Goal: Transaction & Acquisition: Purchase product/service

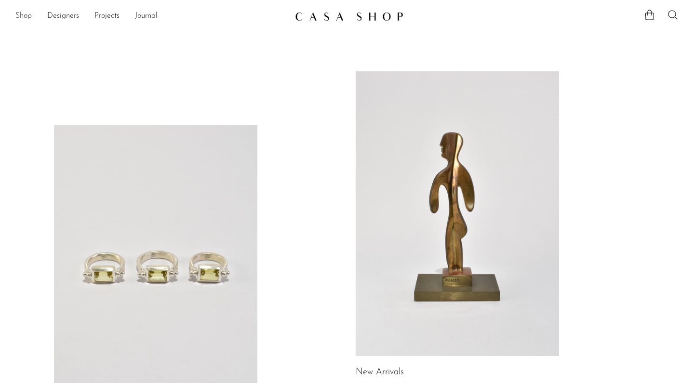
click at [22, 15] on link "Shop" at bounding box center [23, 16] width 16 height 13
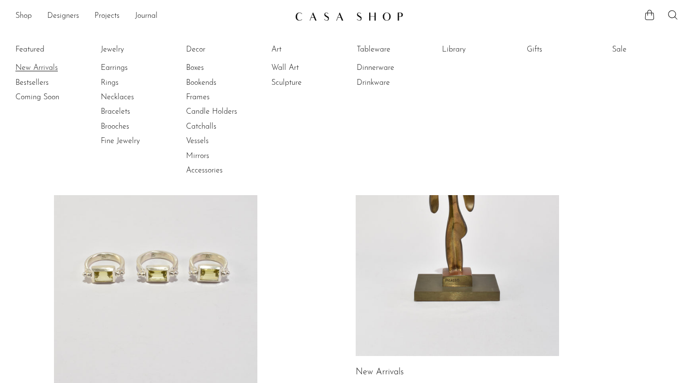
click at [36, 67] on link "New Arrivals" at bounding box center [51, 68] width 72 height 11
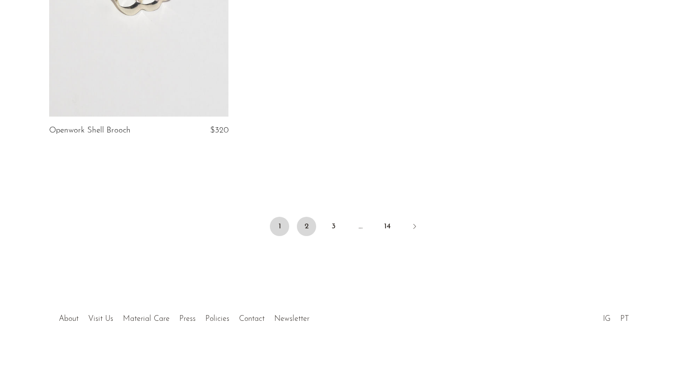
scroll to position [809, 0]
click at [302, 227] on link "2" at bounding box center [306, 226] width 19 height 19
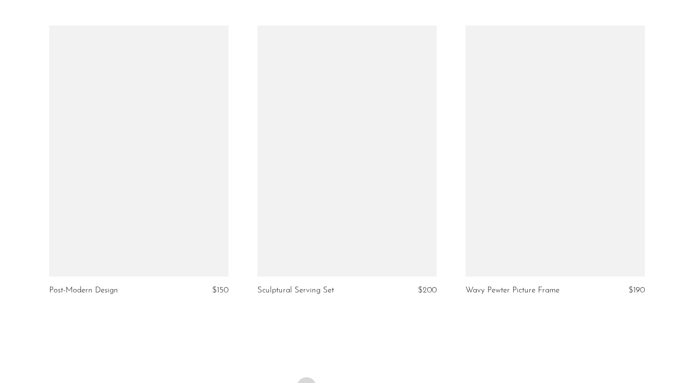
scroll to position [3352, 0]
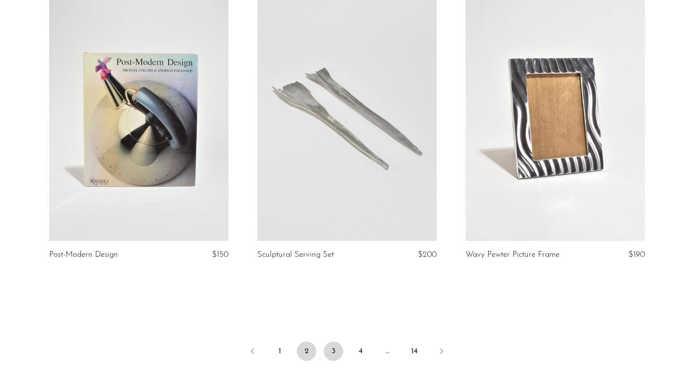
click at [336, 350] on link "3" at bounding box center [333, 350] width 19 height 19
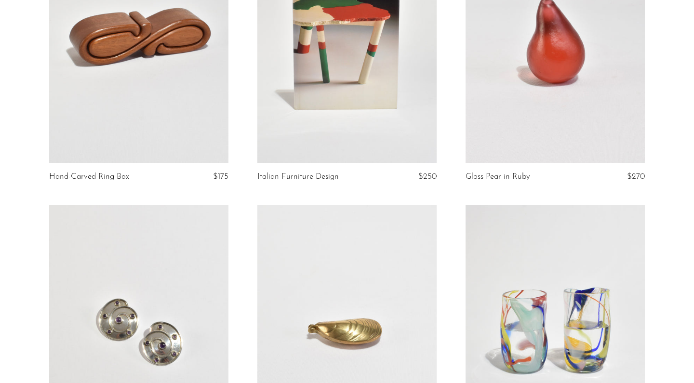
scroll to position [1360, 0]
click at [138, 102] on link at bounding box center [138, 36] width 179 height 251
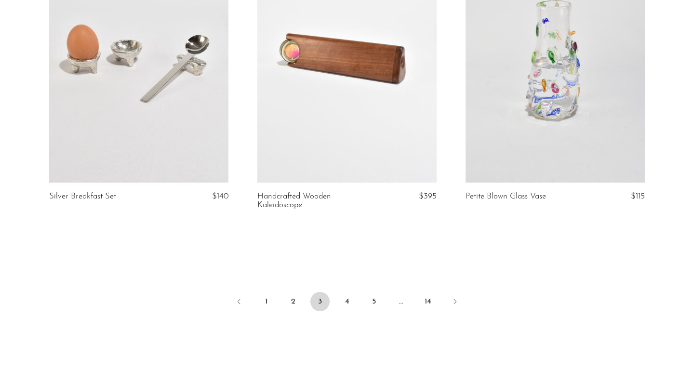
scroll to position [3423, 0]
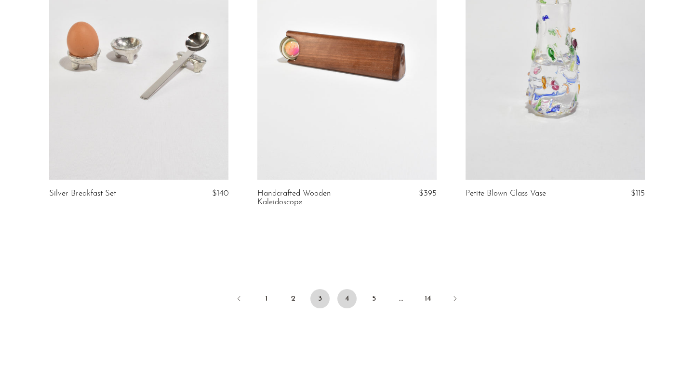
click at [343, 290] on link "4" at bounding box center [346, 298] width 19 height 19
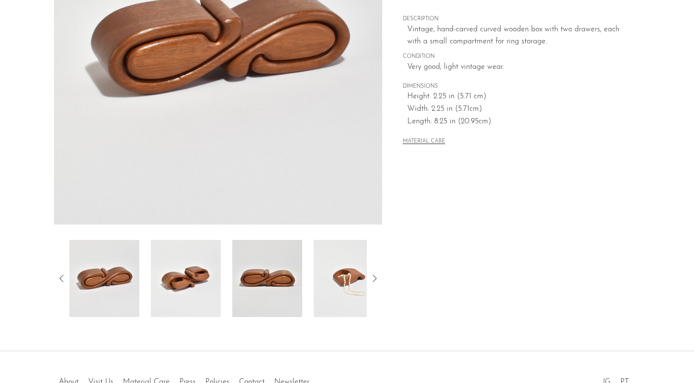
scroll to position [183, 0]
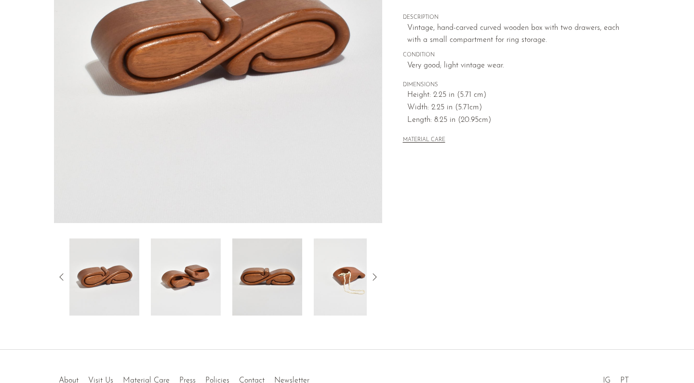
click at [339, 262] on img at bounding box center [349, 276] width 70 height 77
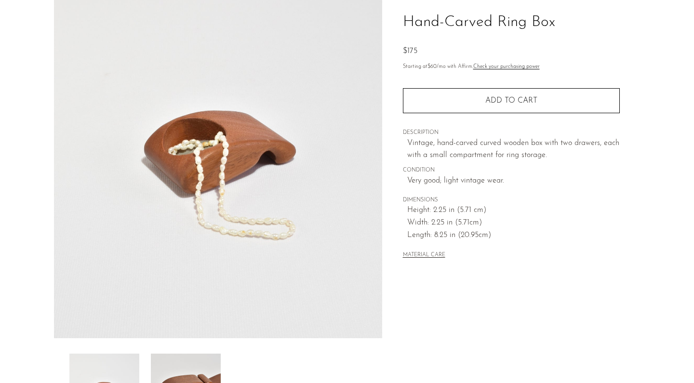
scroll to position [66, 0]
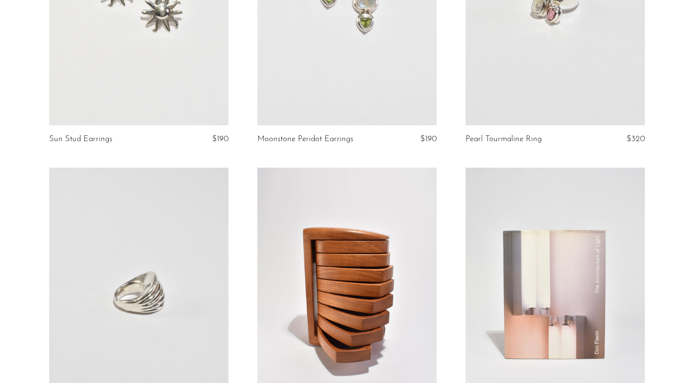
scroll to position [1105, 0]
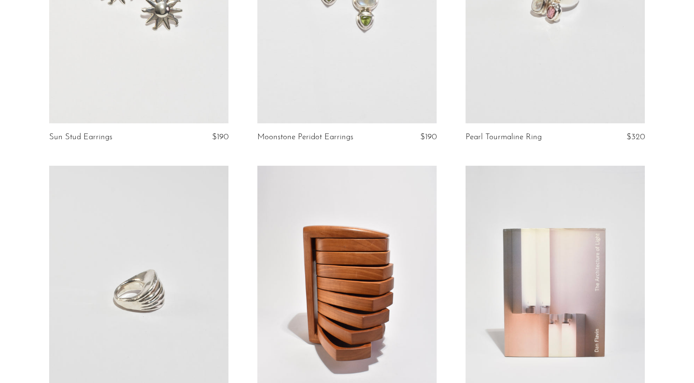
click at [290, 198] on link at bounding box center [346, 291] width 179 height 251
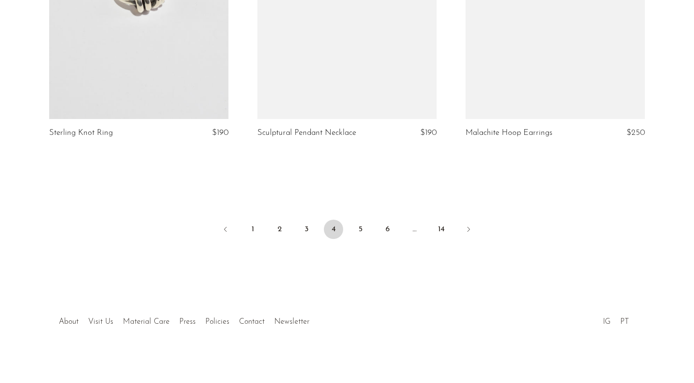
scroll to position [3474, 0]
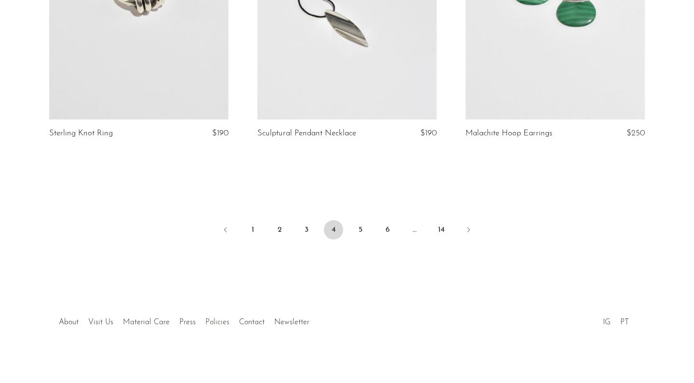
click at [218, 320] on link "Policies" at bounding box center [217, 322] width 24 height 8
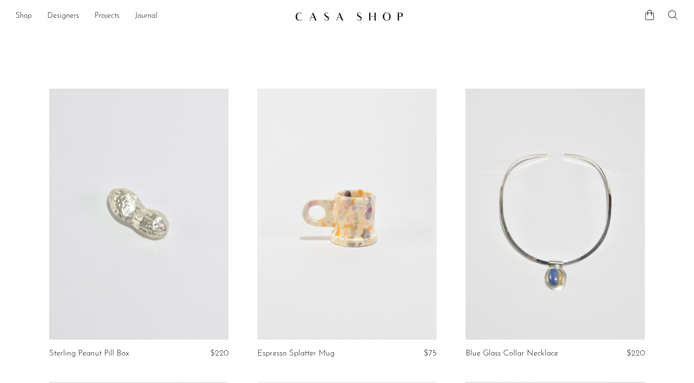
scroll to position [0, 0]
click at [674, 18] on icon at bounding box center [673, 15] width 12 height 12
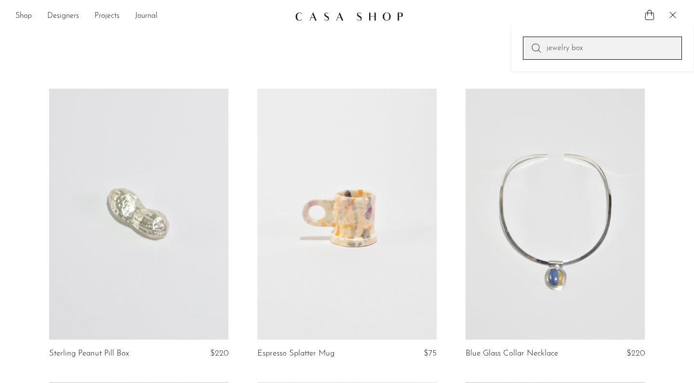
type input "jewelry box"
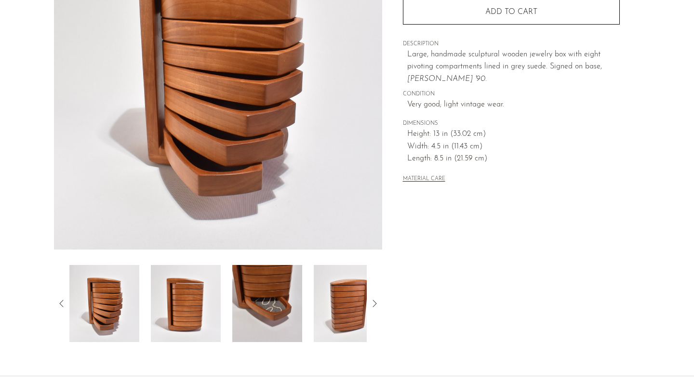
scroll to position [169, 0]
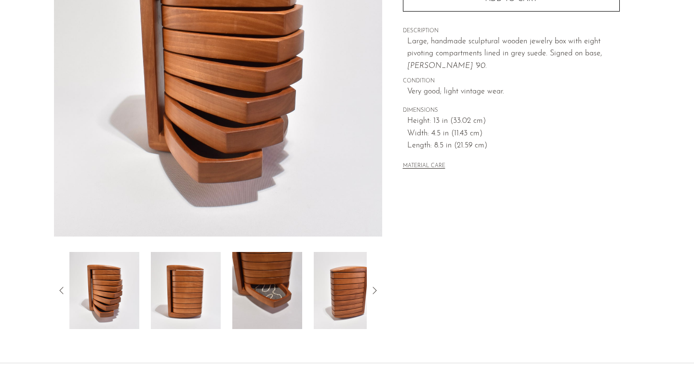
click at [109, 296] on img at bounding box center [104, 290] width 70 height 77
click at [186, 290] on img at bounding box center [186, 290] width 70 height 77
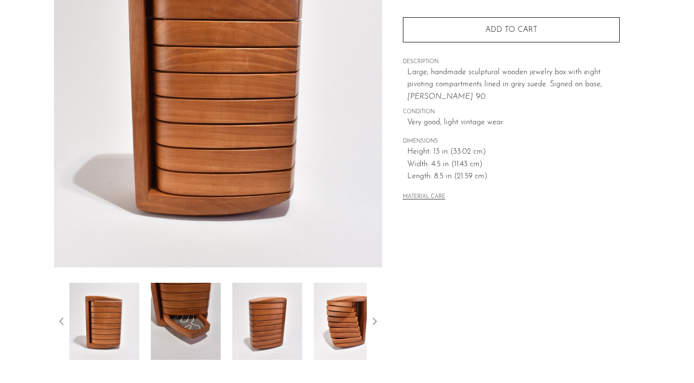
scroll to position [144, 0]
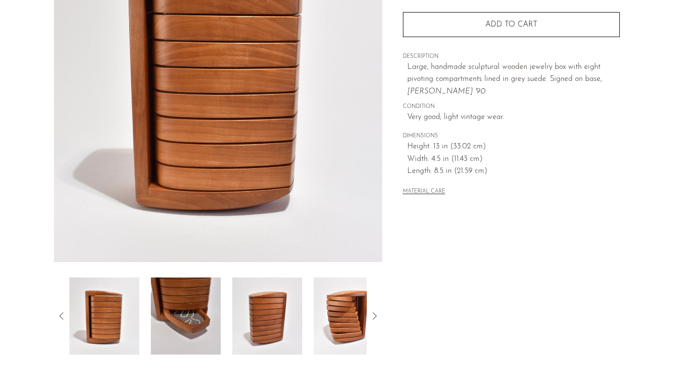
click at [186, 290] on img at bounding box center [186, 315] width 70 height 77
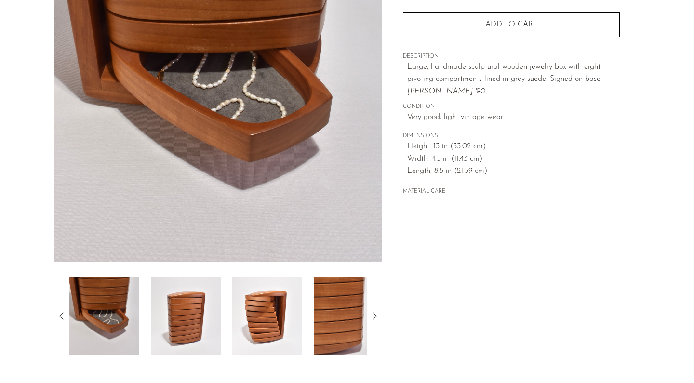
click at [205, 313] on img at bounding box center [186, 315] width 70 height 77
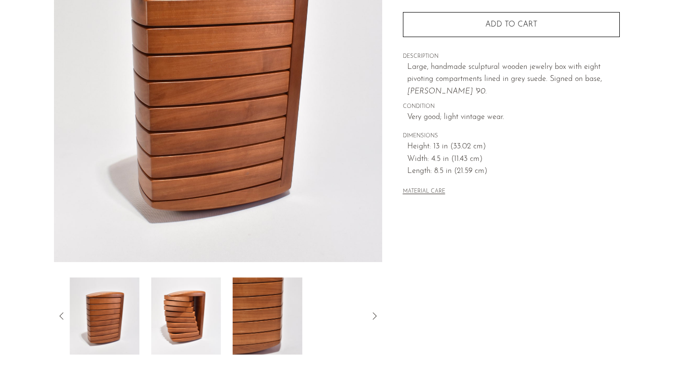
click at [220, 324] on img at bounding box center [186, 315] width 70 height 77
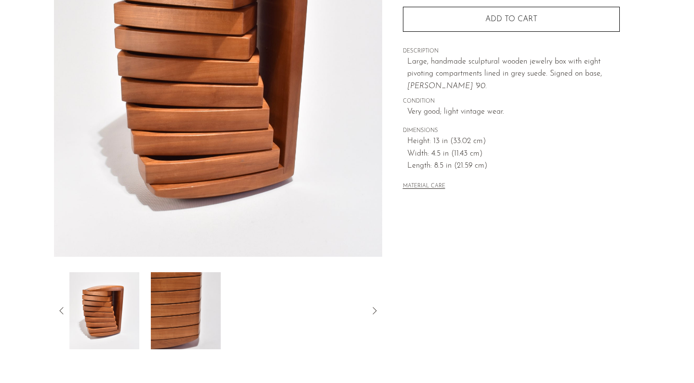
scroll to position [183, 0]
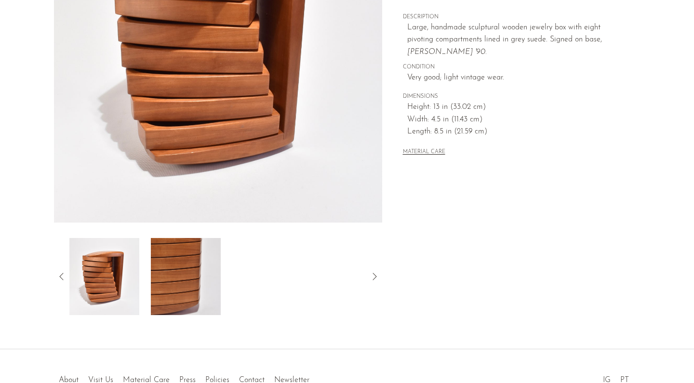
click at [374, 278] on icon at bounding box center [374, 276] width 4 height 7
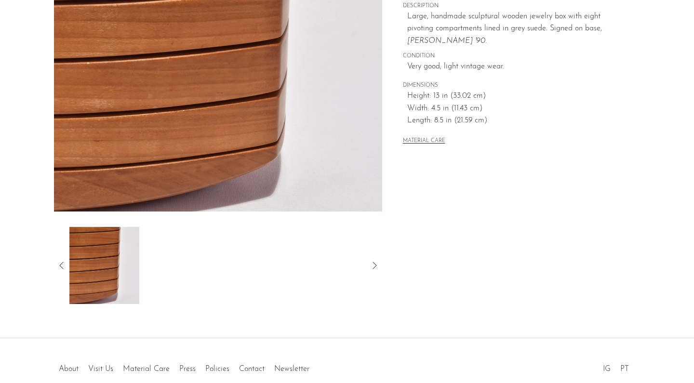
scroll to position [205, 0]
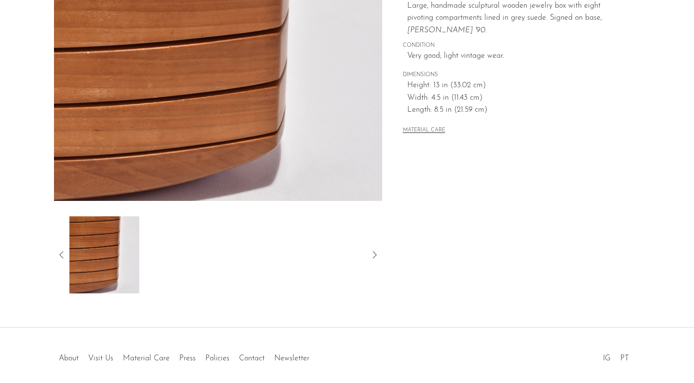
click at [61, 252] on icon at bounding box center [62, 255] width 12 height 12
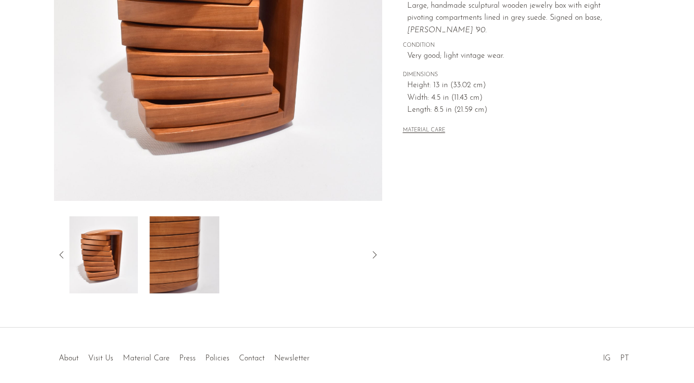
click at [99, 261] on img at bounding box center [103, 254] width 70 height 77
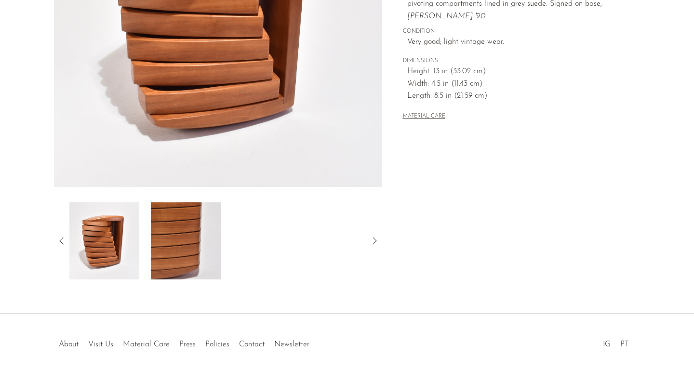
scroll to position [220, 0]
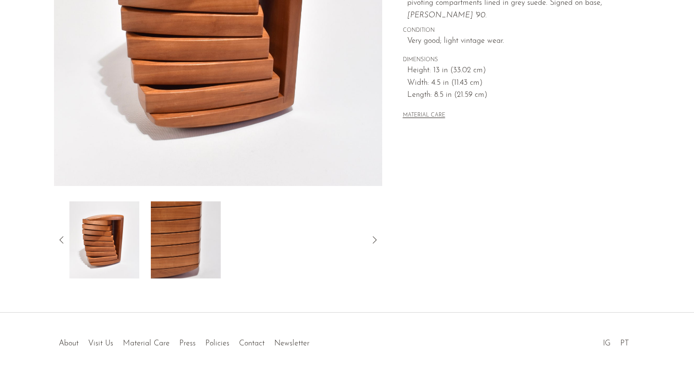
click at [122, 242] on img at bounding box center [104, 239] width 70 height 77
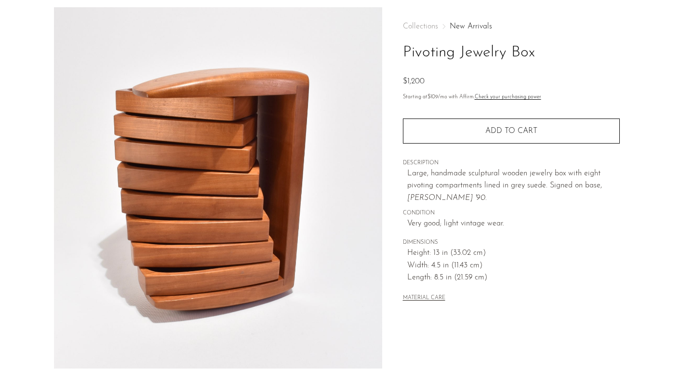
scroll to position [0, 0]
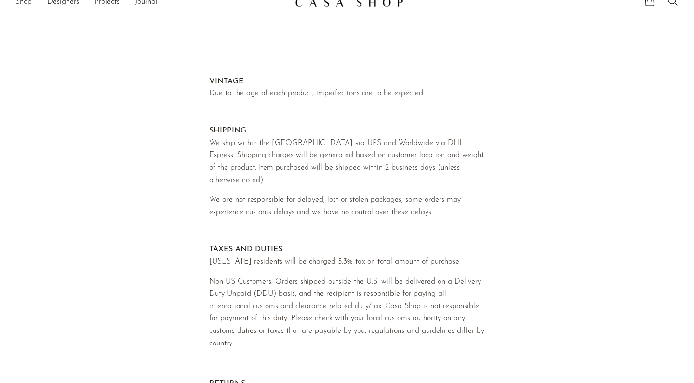
scroll to position [14, 0]
click at [325, 92] on p "VINTAGE Due to the age of each product, imperfections are to be expected. SHIPP…" at bounding box center [346, 130] width 275 height 111
click at [316, 165] on p "VINTAGE Due to the age of each product, imperfections are to be expected. SHIPP…" at bounding box center [346, 130] width 275 height 111
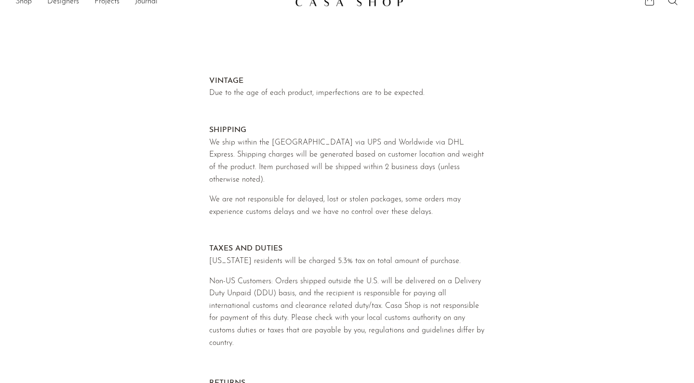
click at [316, 165] on p "VINTAGE Due to the age of each product, imperfections are to be expected. SHIPP…" at bounding box center [346, 130] width 275 height 111
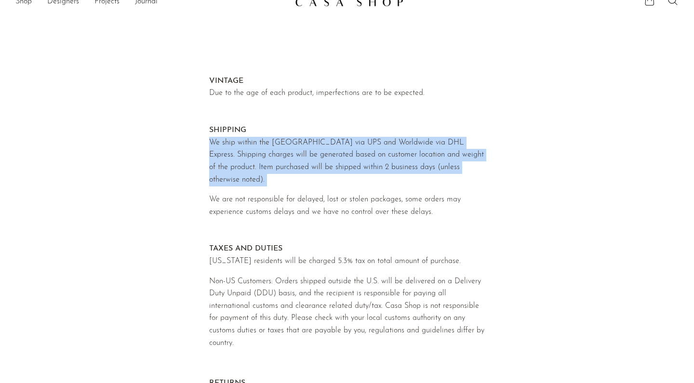
click at [312, 209] on p "We are not responsible for delayed, lost or stolen packages, some orders may ex…" at bounding box center [346, 231] width 275 height 74
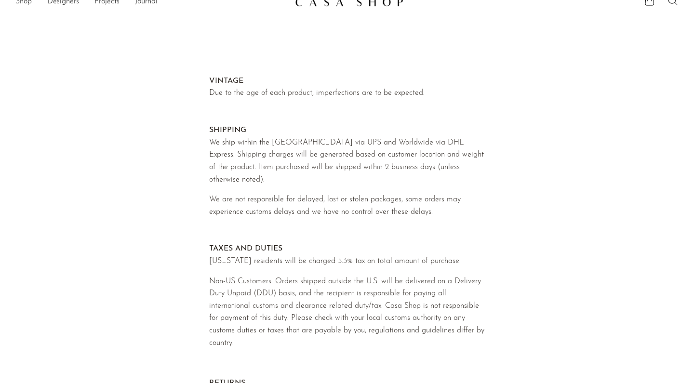
click at [312, 209] on p "We are not responsible for delayed, lost or stolen packages, some orders may ex…" at bounding box center [346, 231] width 275 height 74
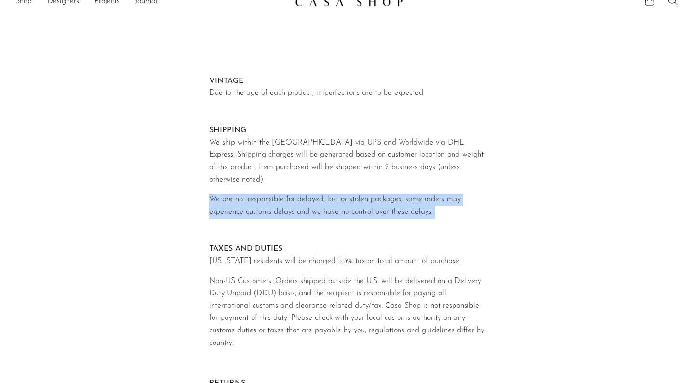
click at [312, 209] on p "We are not responsible for delayed, lost or stolen packages, some orders may ex…" at bounding box center [346, 231] width 275 height 74
click at [313, 196] on p "We are not responsible for delayed, lost or stolen packages, some orders may ex…" at bounding box center [346, 231] width 275 height 74
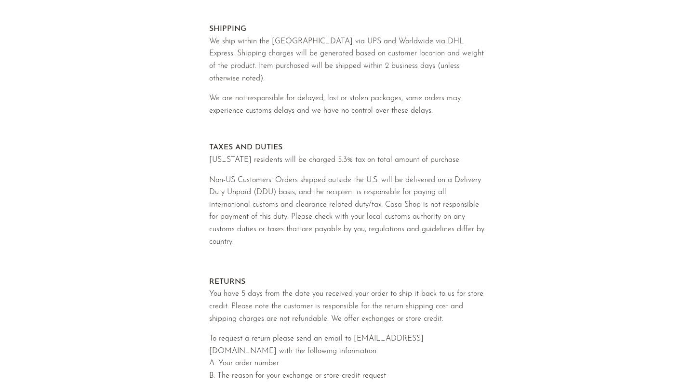
scroll to position [191, 0]
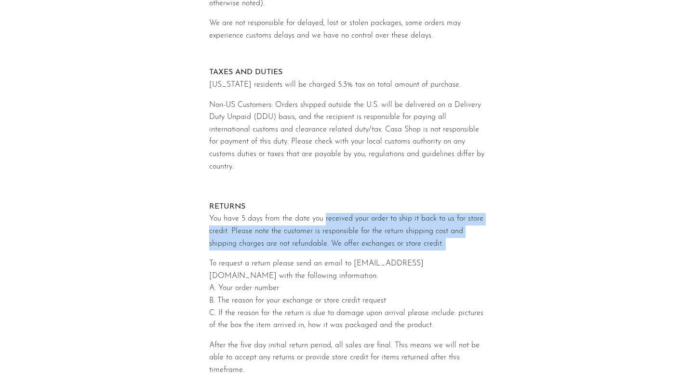
drag, startPoint x: 327, startPoint y: 212, endPoint x: 317, endPoint y: 248, distance: 37.5
click at [317, 248] on div "VINTAGE Due to the age of each product, imperfections are to be expected. SHIPP…" at bounding box center [347, 216] width 306 height 666
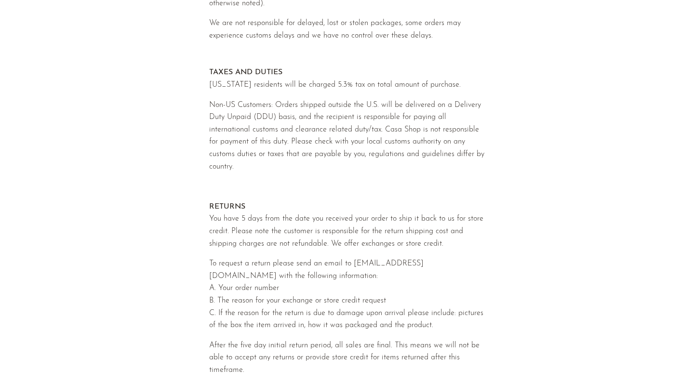
click at [317, 248] on div "VINTAGE Due to the age of each product, imperfections are to be expected. SHIPP…" at bounding box center [347, 216] width 306 height 666
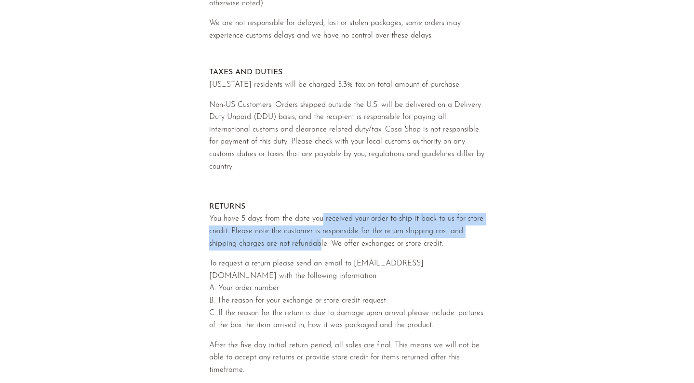
drag, startPoint x: 319, startPoint y: 236, endPoint x: 323, endPoint y: 213, distance: 23.9
click at [323, 213] on p "RETURNS You have 5 days from the date you received your order to ship it back t…" at bounding box center [346, 225] width 275 height 49
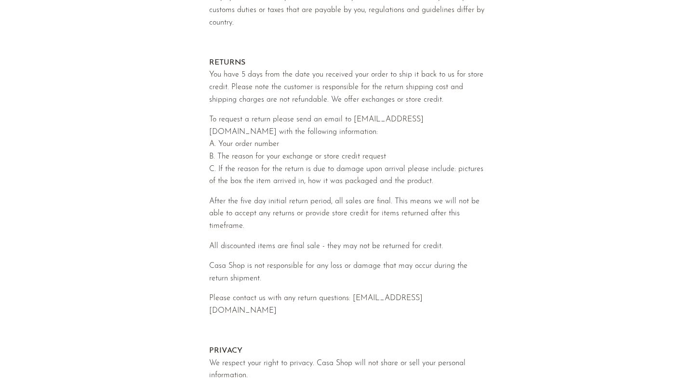
scroll to position [348, 0]
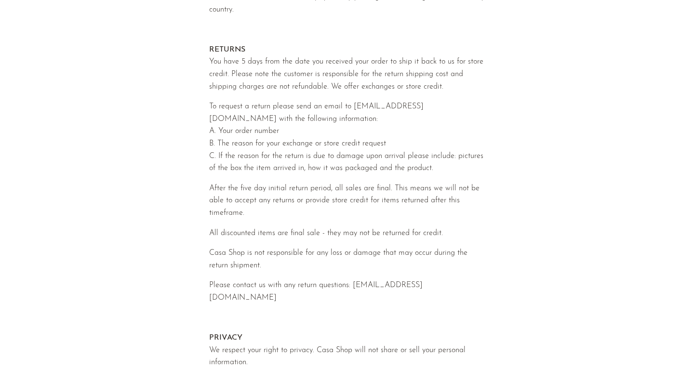
click at [323, 227] on p "All discounted items are final sale - they may not be returned for credit." at bounding box center [346, 233] width 275 height 13
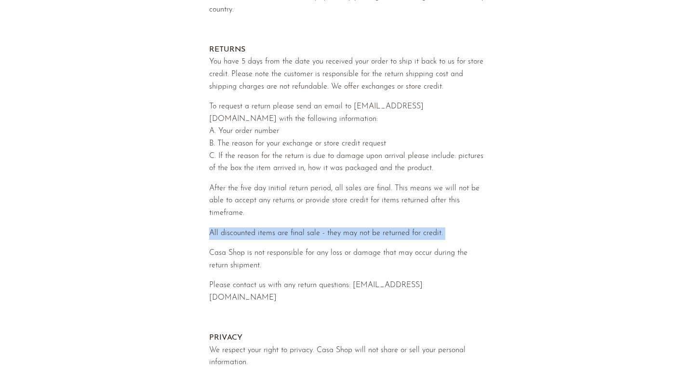
click at [323, 227] on p "All discounted items are final sale - they may not be returned for credit." at bounding box center [346, 233] width 275 height 13
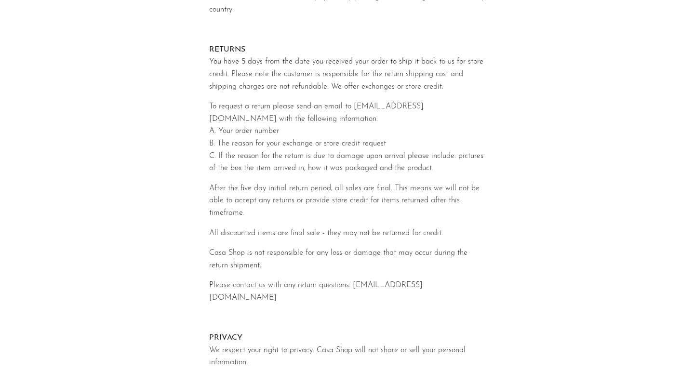
click at [314, 248] on p "Casa Shop is not responsible for any loss or damage that may occur during the r…" at bounding box center [346, 259] width 275 height 25
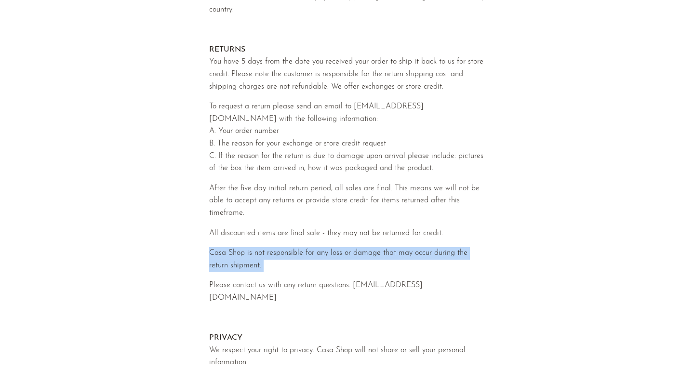
click at [314, 248] on p "Casa Shop is not responsible for any loss or damage that may occur during the r…" at bounding box center [346, 259] width 275 height 25
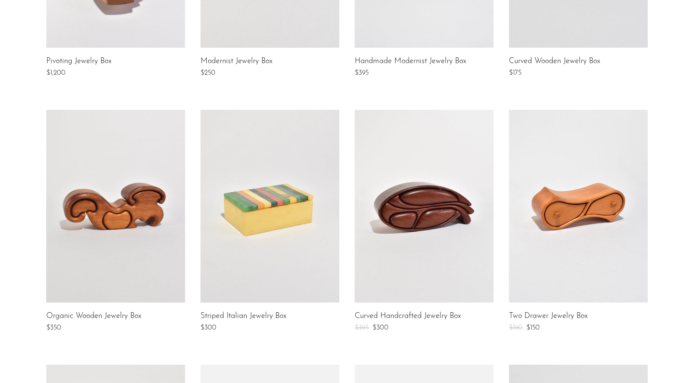
scroll to position [325, 0]
click at [453, 193] on link at bounding box center [423, 206] width 139 height 193
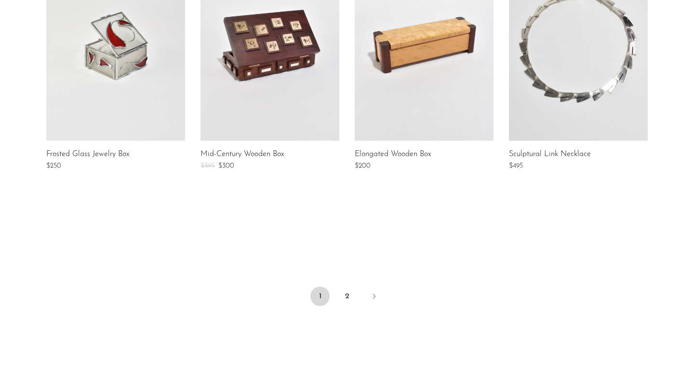
scroll to position [771, 0]
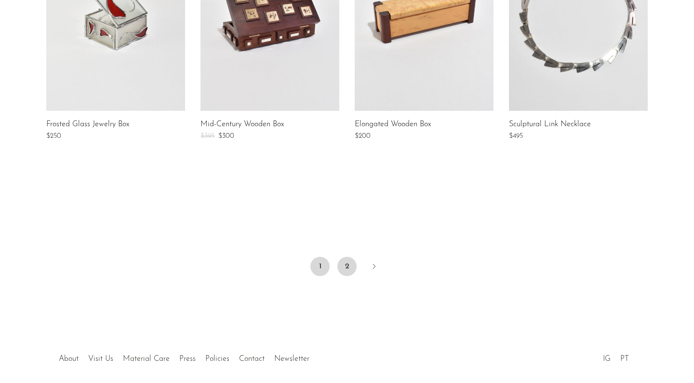
click at [348, 263] on link "2" at bounding box center [346, 266] width 19 height 19
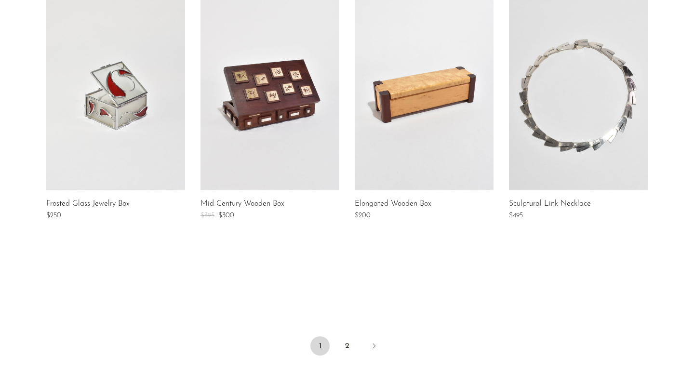
scroll to position [691, 0]
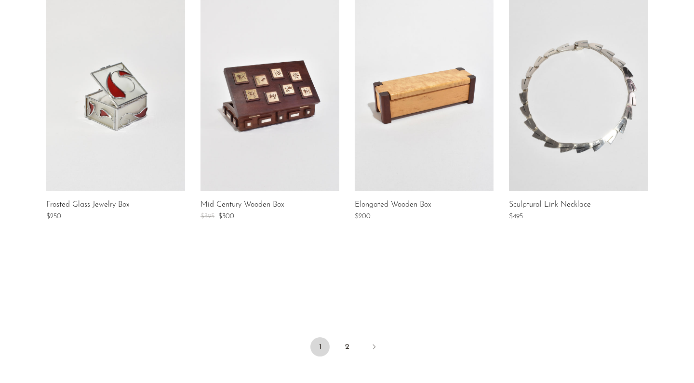
click at [281, 124] on link at bounding box center [269, 95] width 139 height 193
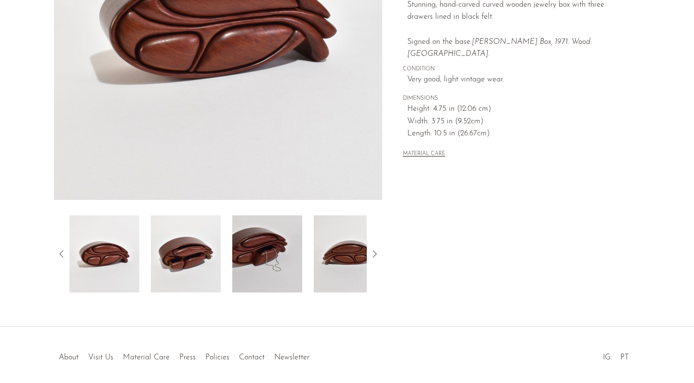
scroll to position [209, 0]
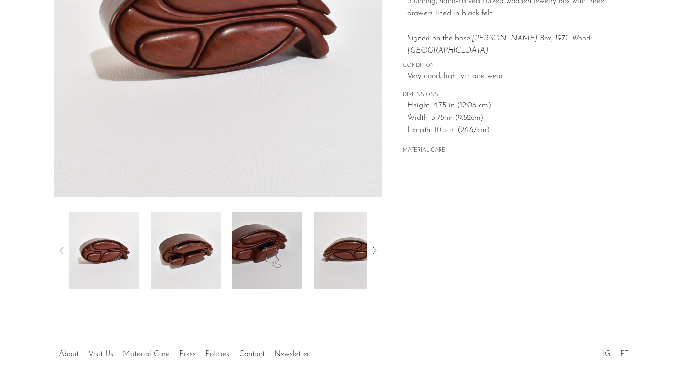
click at [204, 263] on img at bounding box center [186, 250] width 70 height 77
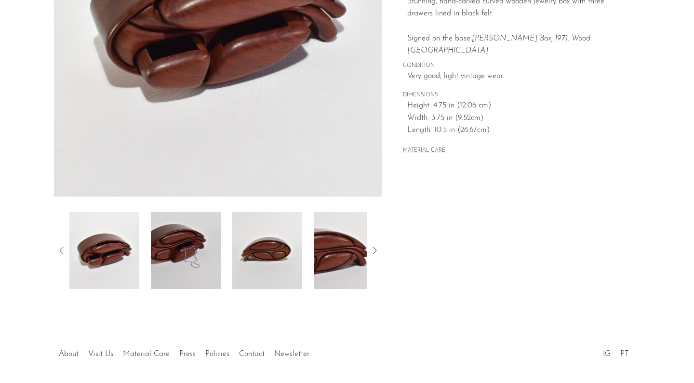
click at [148, 248] on div at bounding box center [217, 250] width 297 height 77
click at [168, 253] on img at bounding box center [186, 250] width 70 height 77
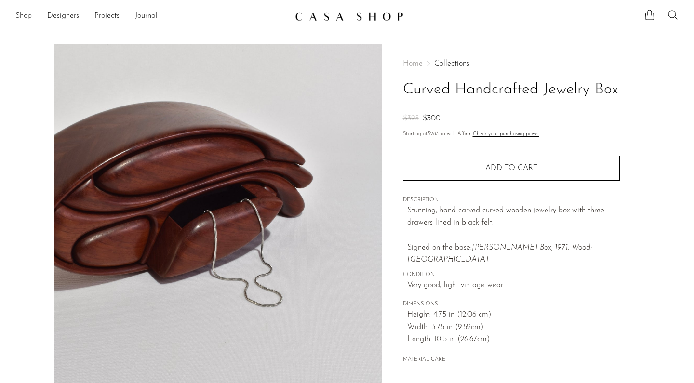
scroll to position [0, 0]
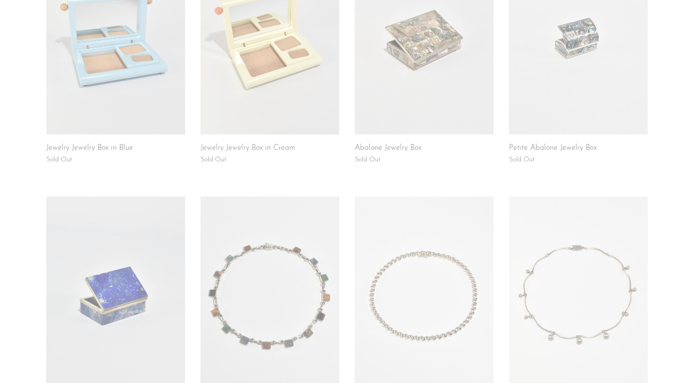
scroll to position [239, 0]
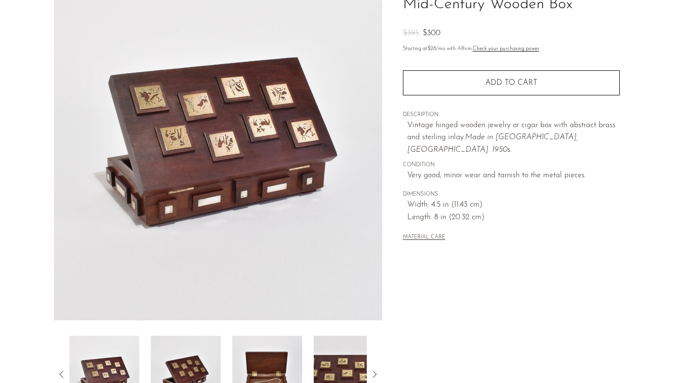
scroll to position [203, 0]
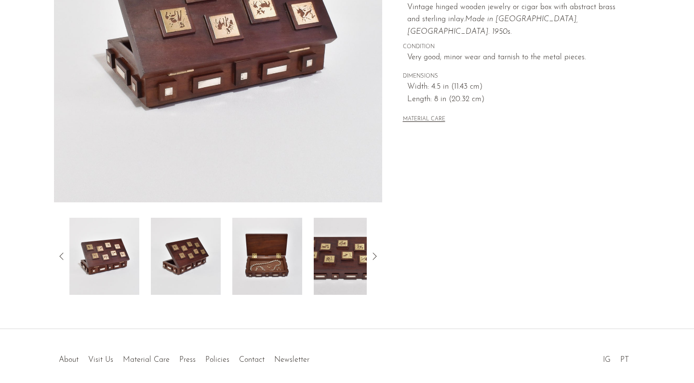
click at [280, 267] on img at bounding box center [267, 256] width 70 height 77
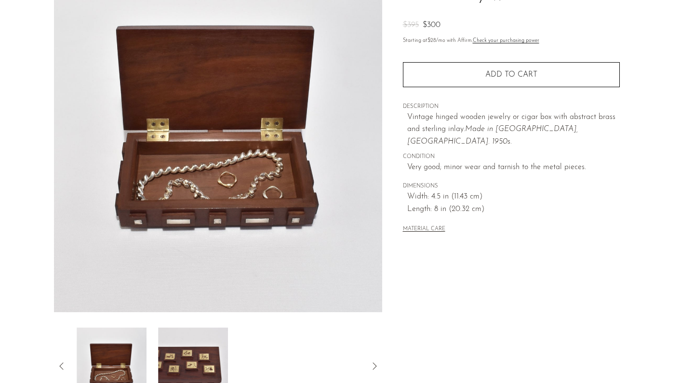
scroll to position [92, 0]
